Goal: Task Accomplishment & Management: Manage account settings

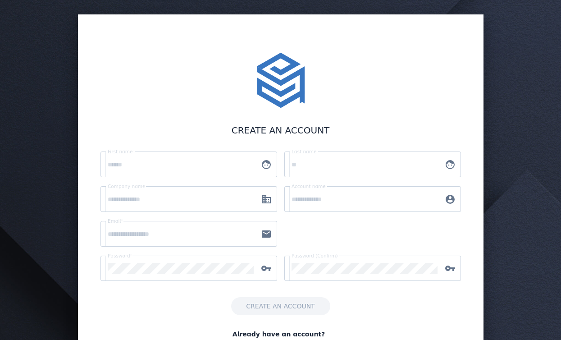
scroll to position [54, 0]
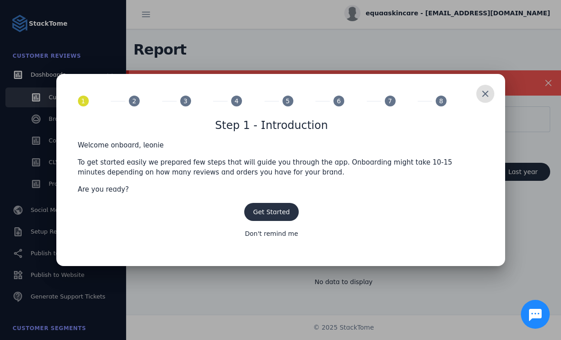
click at [259, 209] on span "Get Started" at bounding box center [271, 211] width 37 height 7
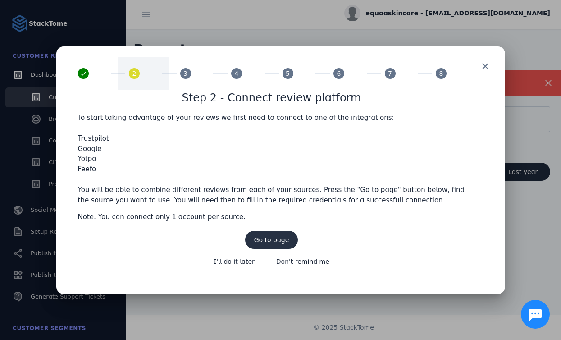
click at [264, 239] on span "Go to page" at bounding box center [271, 240] width 35 height 6
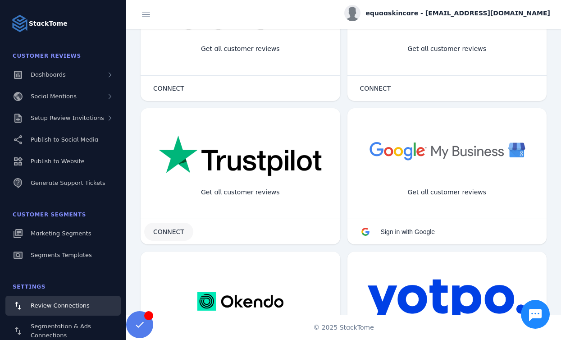
scroll to position [78, 0]
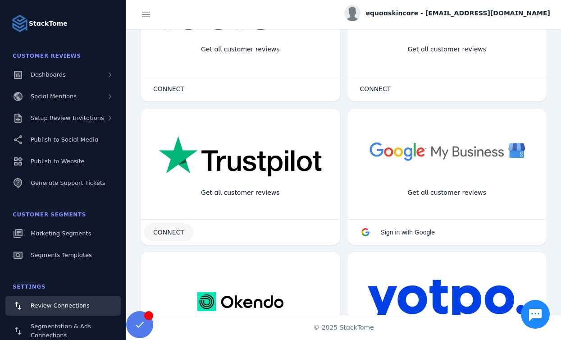
click at [169, 230] on span "CONNECT" at bounding box center [168, 232] width 31 height 6
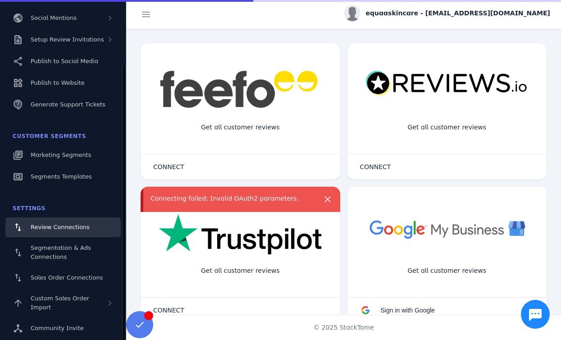
scroll to position [154, 0]
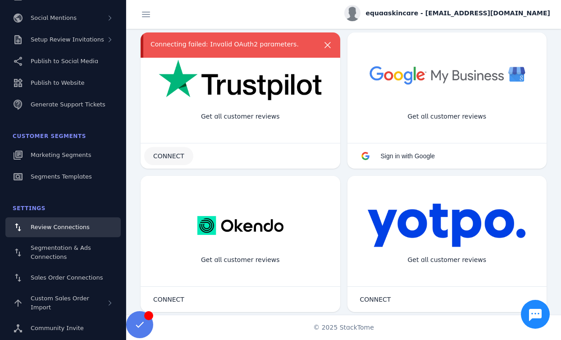
click at [172, 155] on span "CONNECT" at bounding box center [168, 156] width 31 height 6
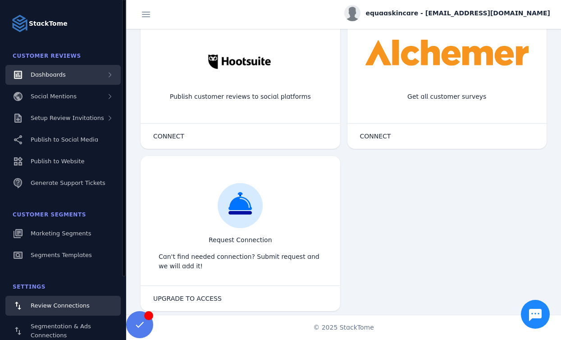
click at [52, 75] on span "Dashboards" at bounding box center [48, 74] width 35 height 7
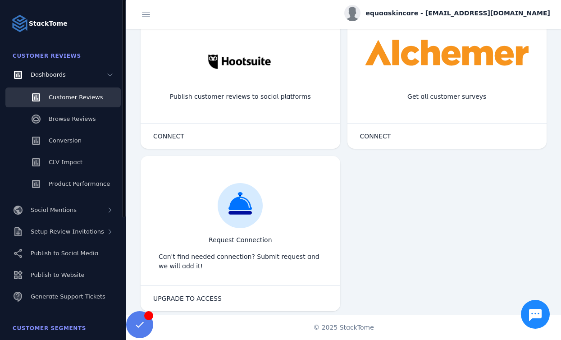
click at [59, 97] on span "Customer Reviews" at bounding box center [76, 97] width 54 height 7
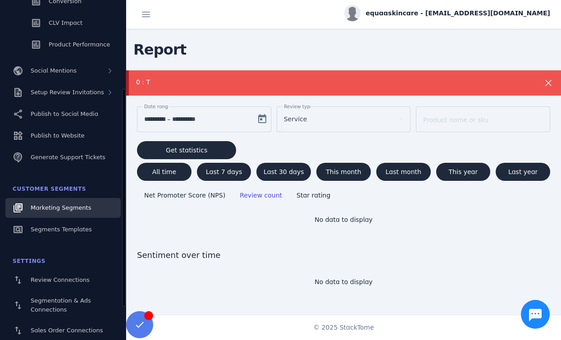
scroll to position [192, 0]
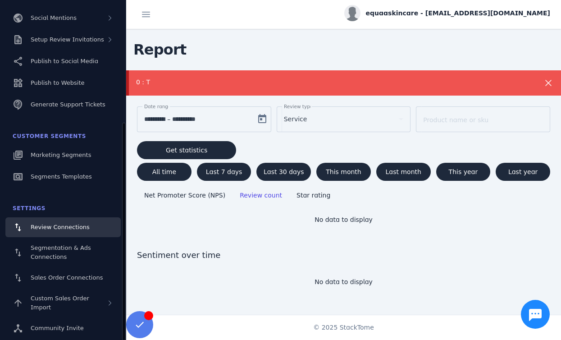
click at [49, 236] on link "Review Connections" at bounding box center [62, 227] width 115 height 20
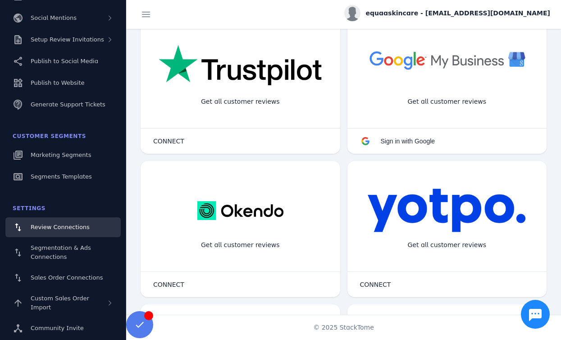
scroll to position [204, 0]
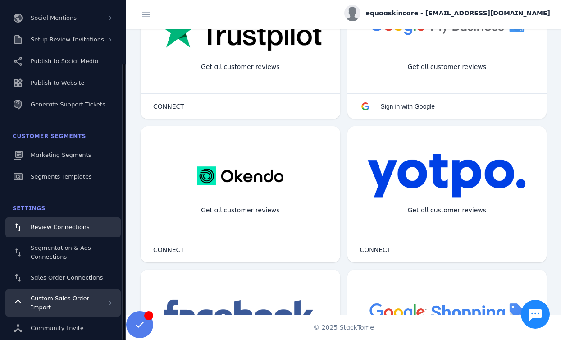
click at [63, 298] on span "Custom Sales Order Import" at bounding box center [60, 303] width 59 height 16
click at [53, 304] on div "Custom Sales Order Import" at bounding box center [69, 303] width 76 height 18
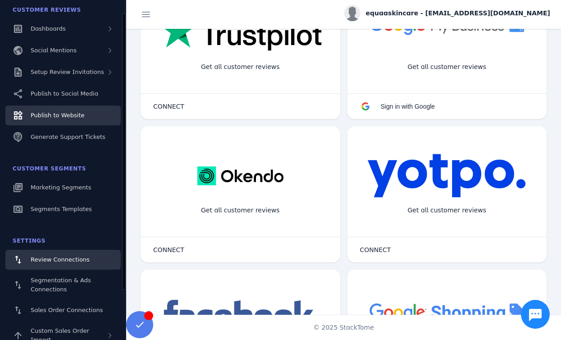
scroll to position [0, 0]
